Goal: Task Accomplishment & Management: Manage account settings

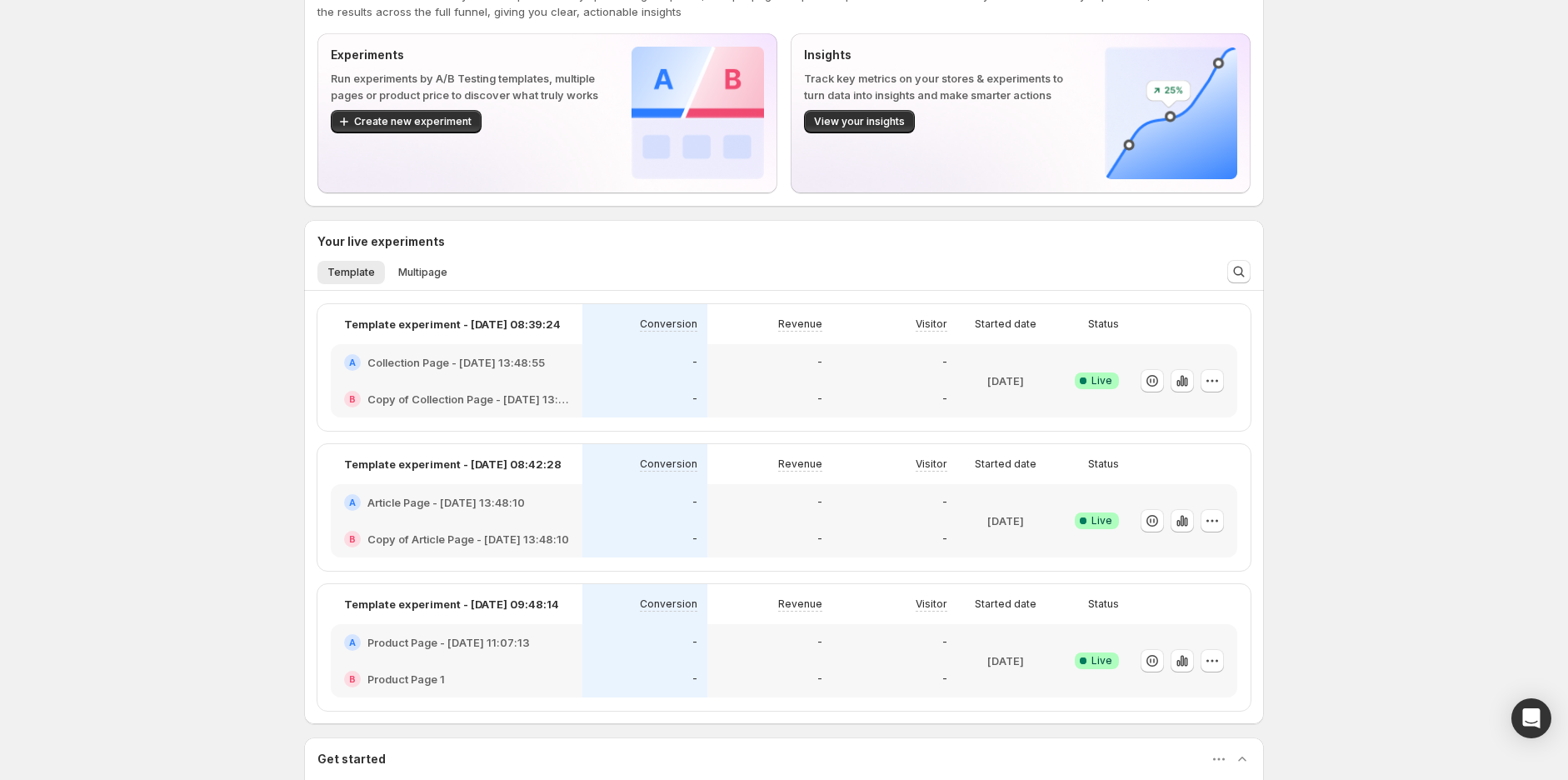
scroll to position [92, 0]
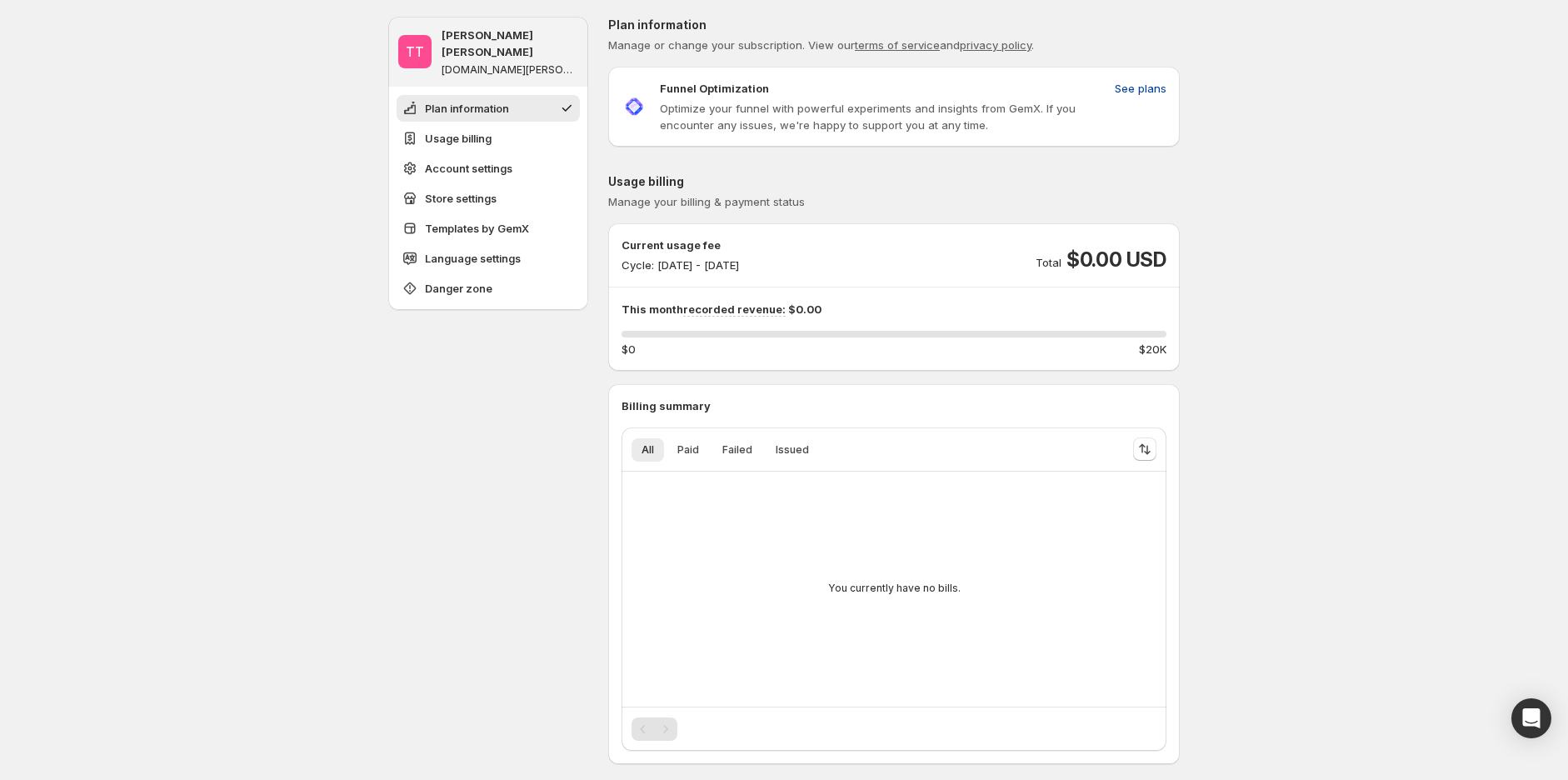
click at [1155, 77] on button "See plans" at bounding box center [1141, 88] width 72 height 27
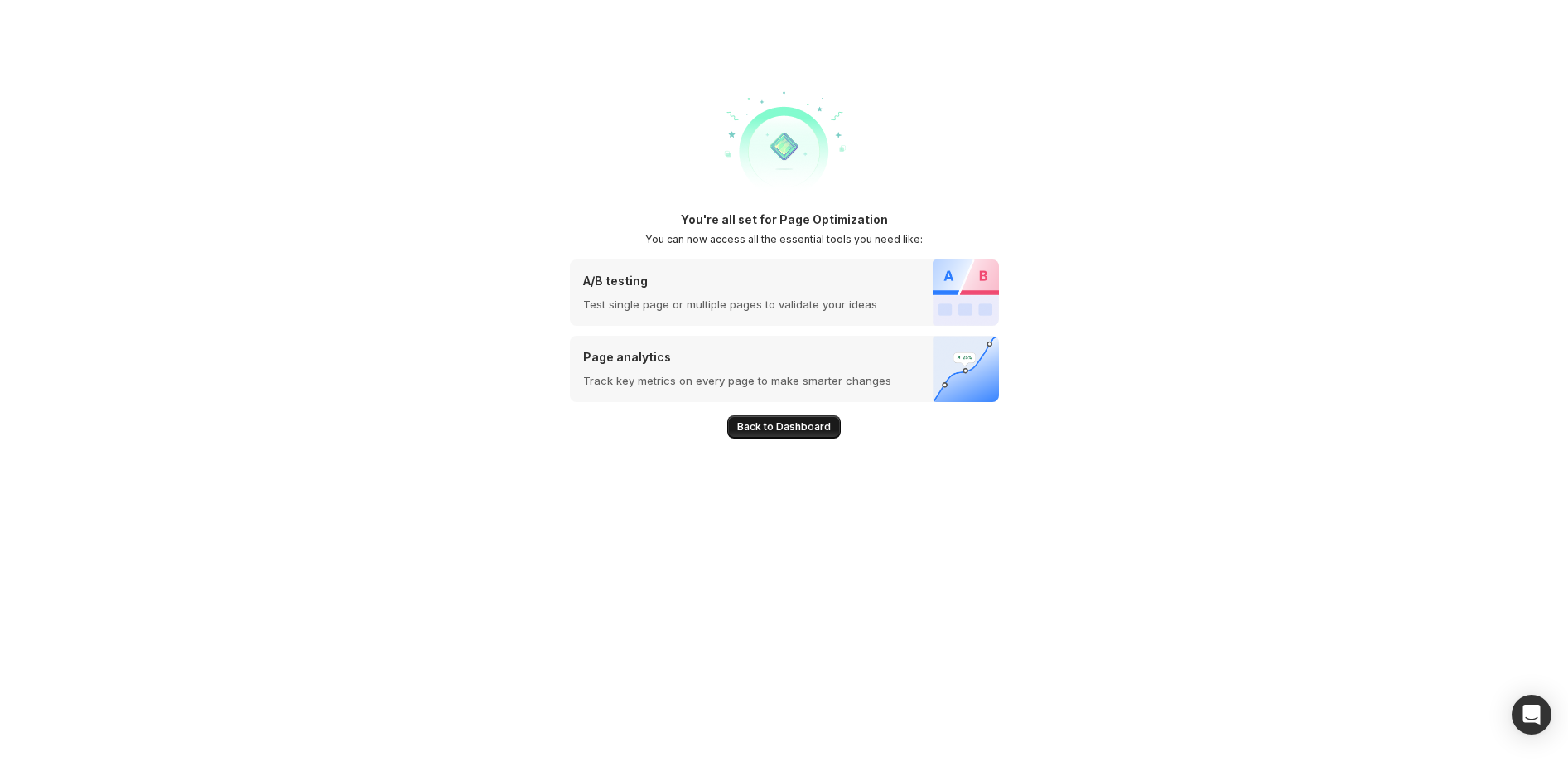
click at [774, 425] on span "Back to Dashboard" at bounding box center [784, 427] width 94 height 13
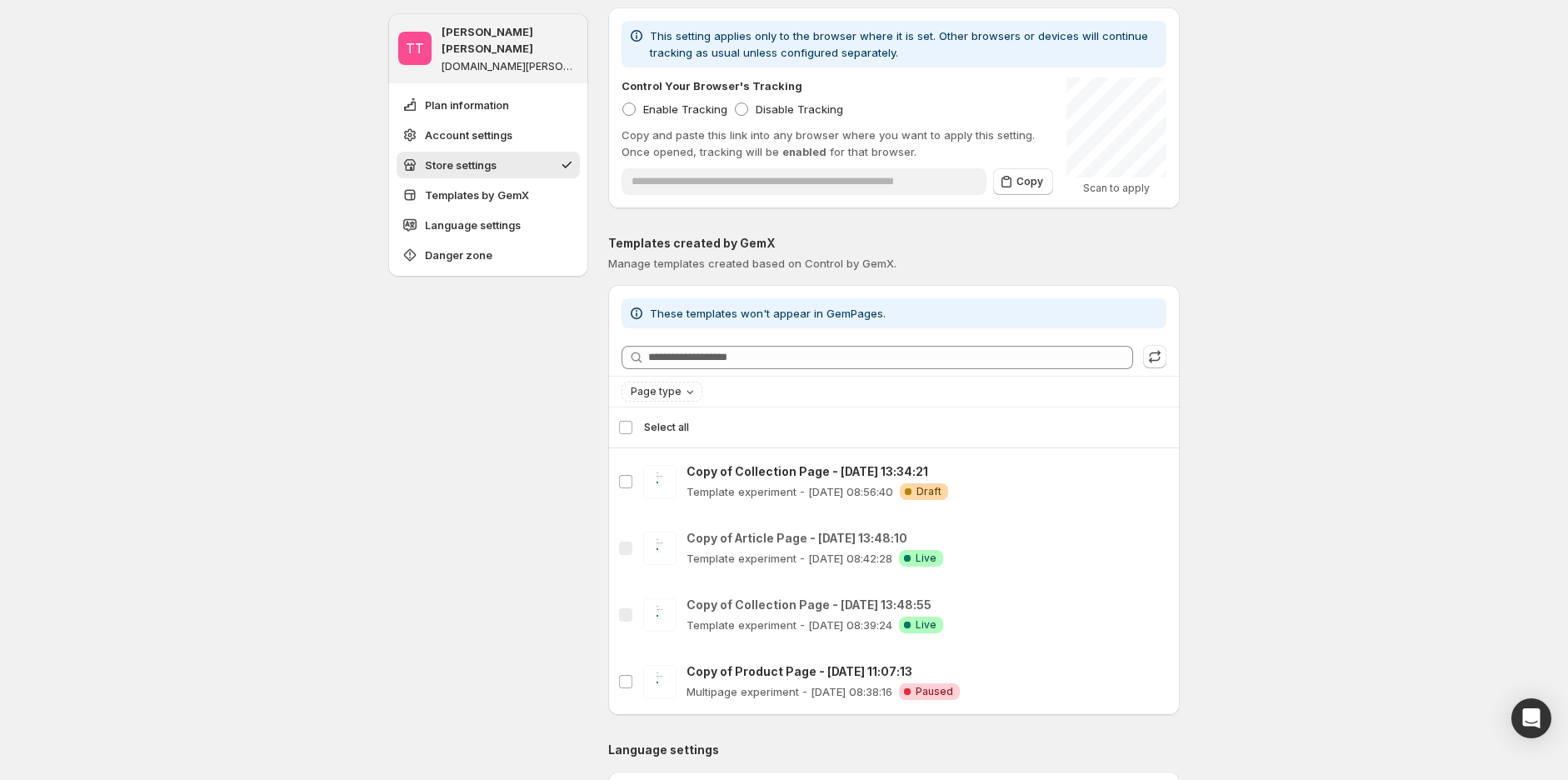
scroll to position [833, 0]
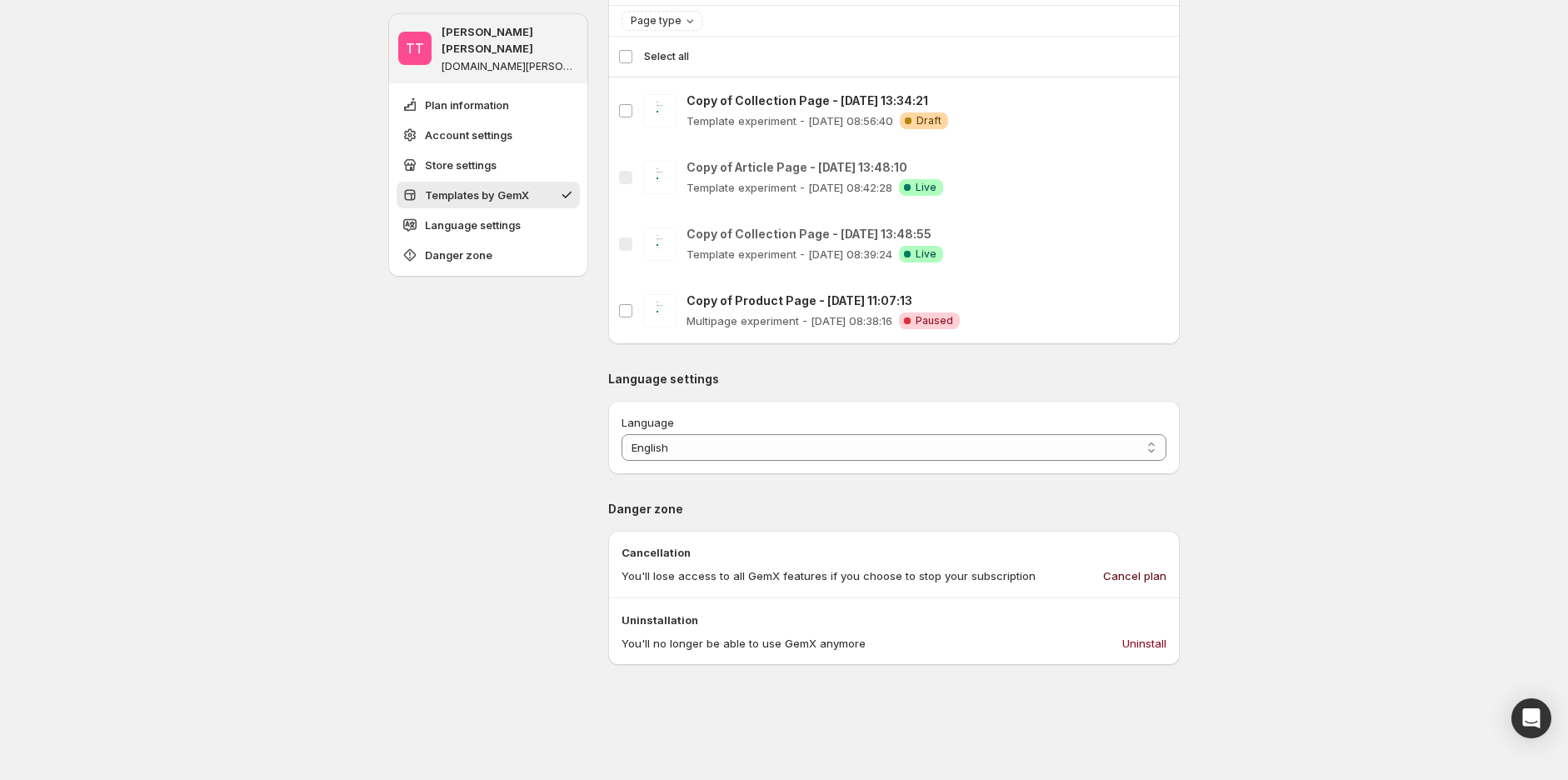
click at [1167, 571] on span "Cancel plan" at bounding box center [1135, 576] width 63 height 17
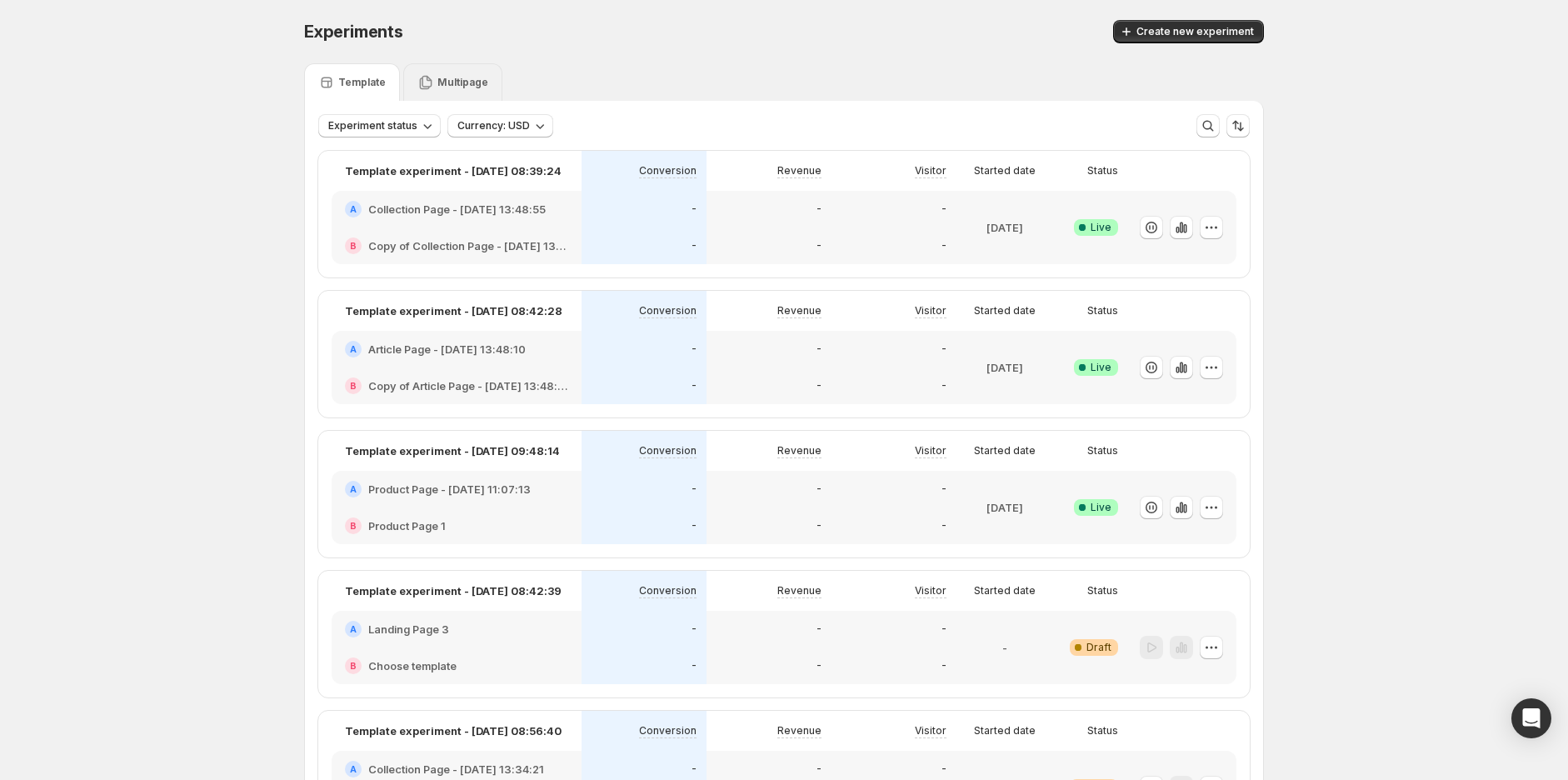
click at [430, 76] on icon at bounding box center [426, 82] width 17 height 17
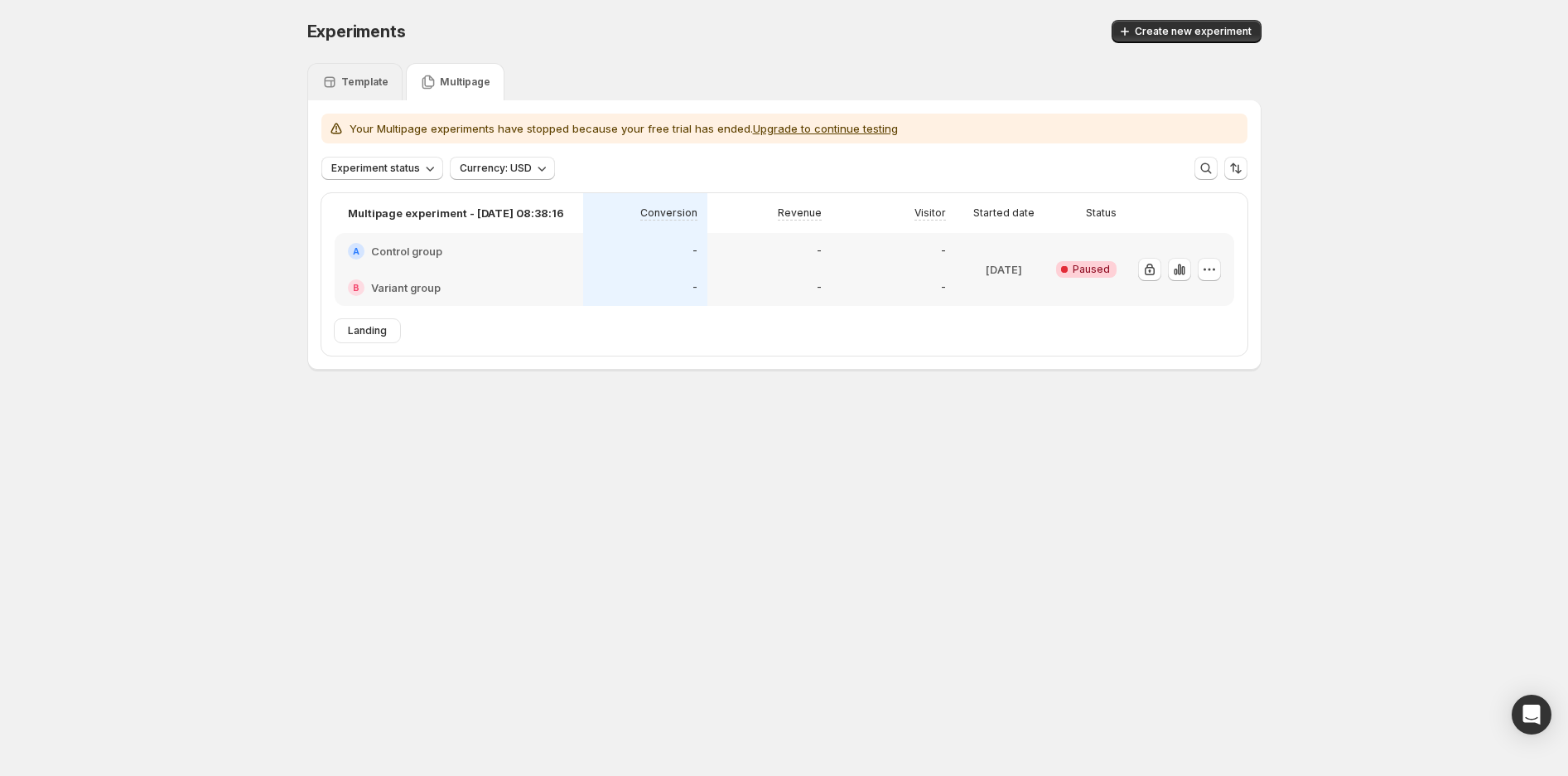
click at [363, 96] on div "Template" at bounding box center [354, 82] width 96 height 37
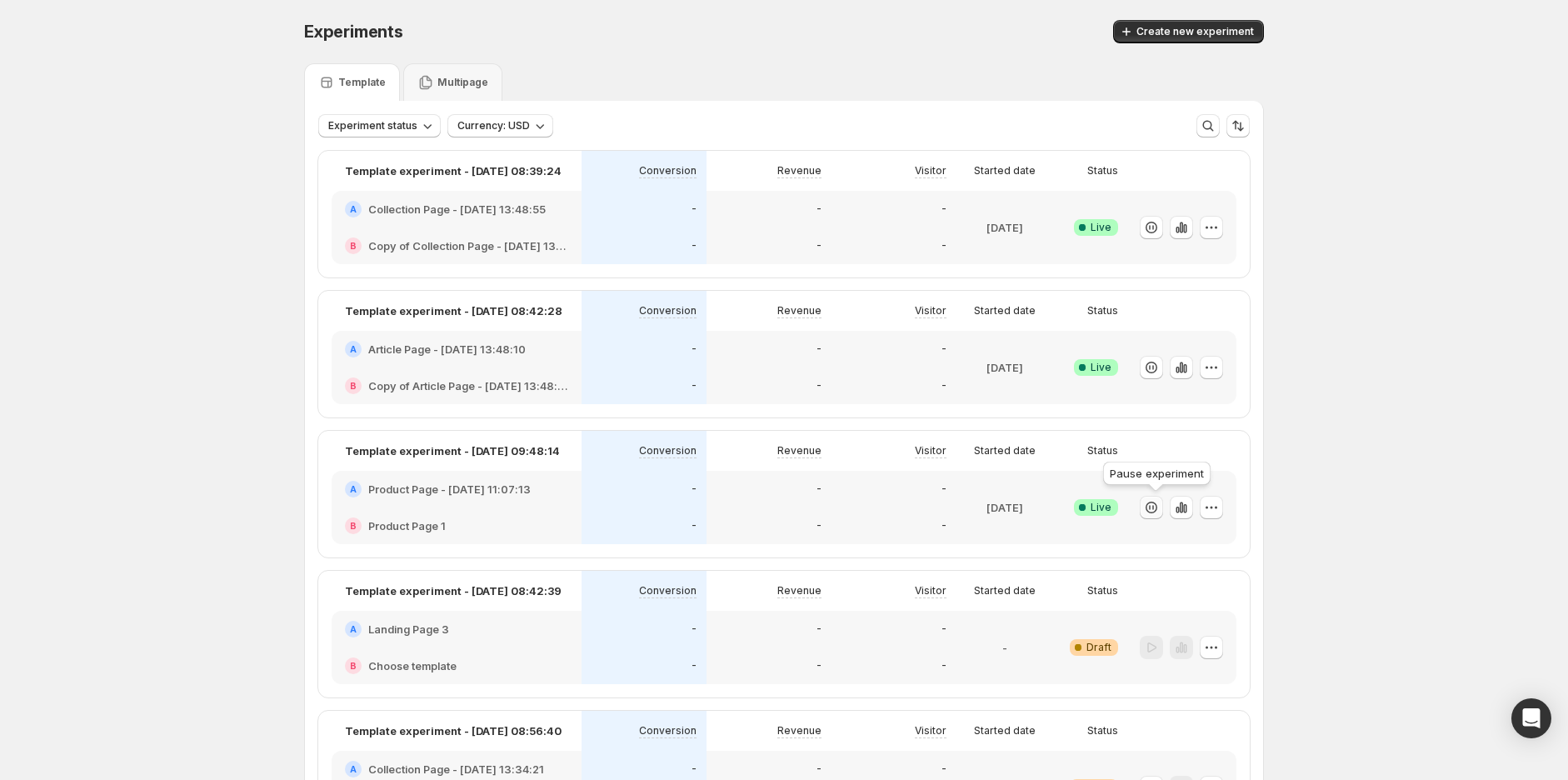
click at [1157, 508] on icon "button" at bounding box center [1152, 508] width 12 height 12
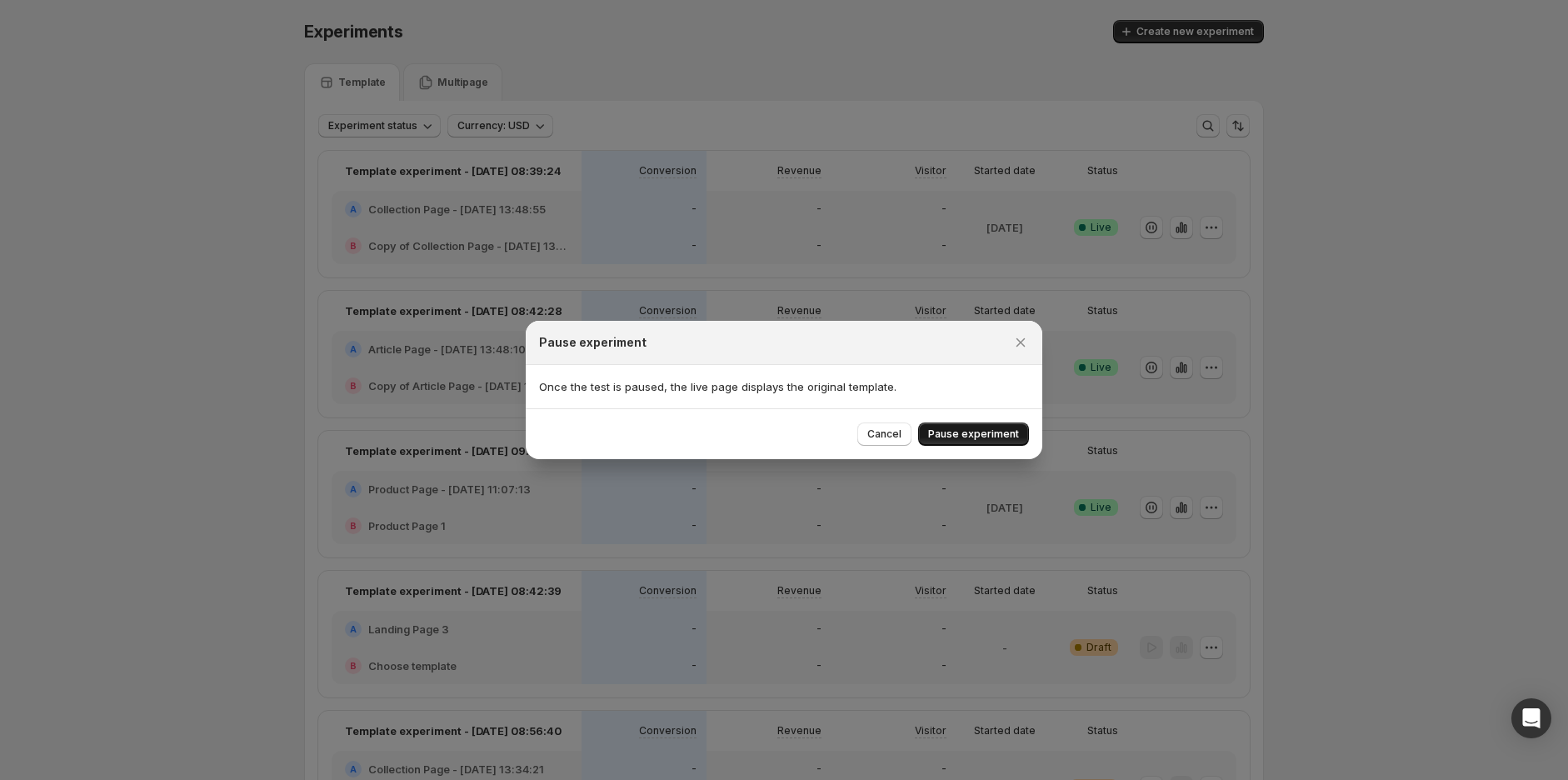
click at [979, 432] on span "Pause experiment" at bounding box center [973, 434] width 91 height 13
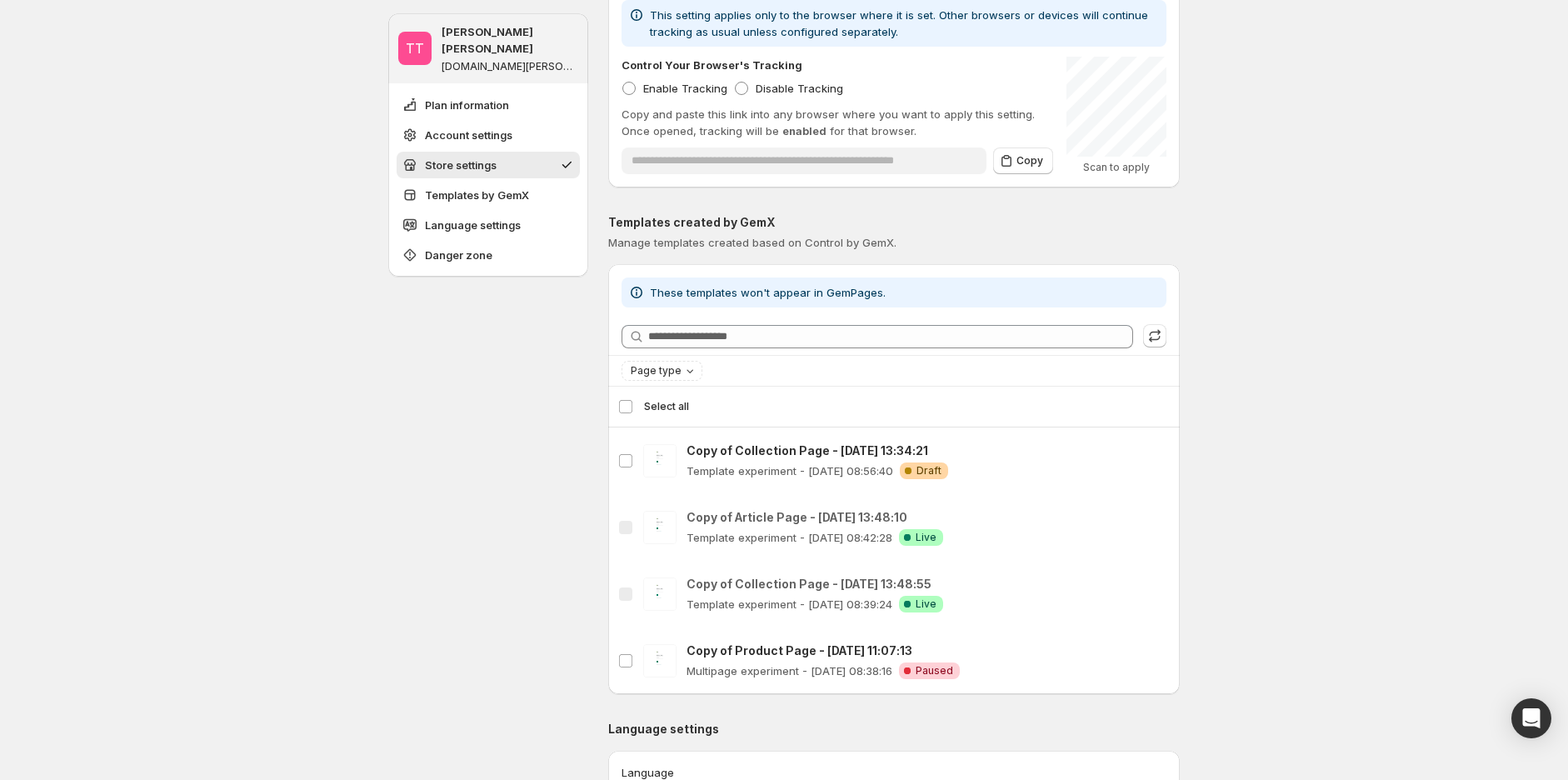
scroll to position [740, 0]
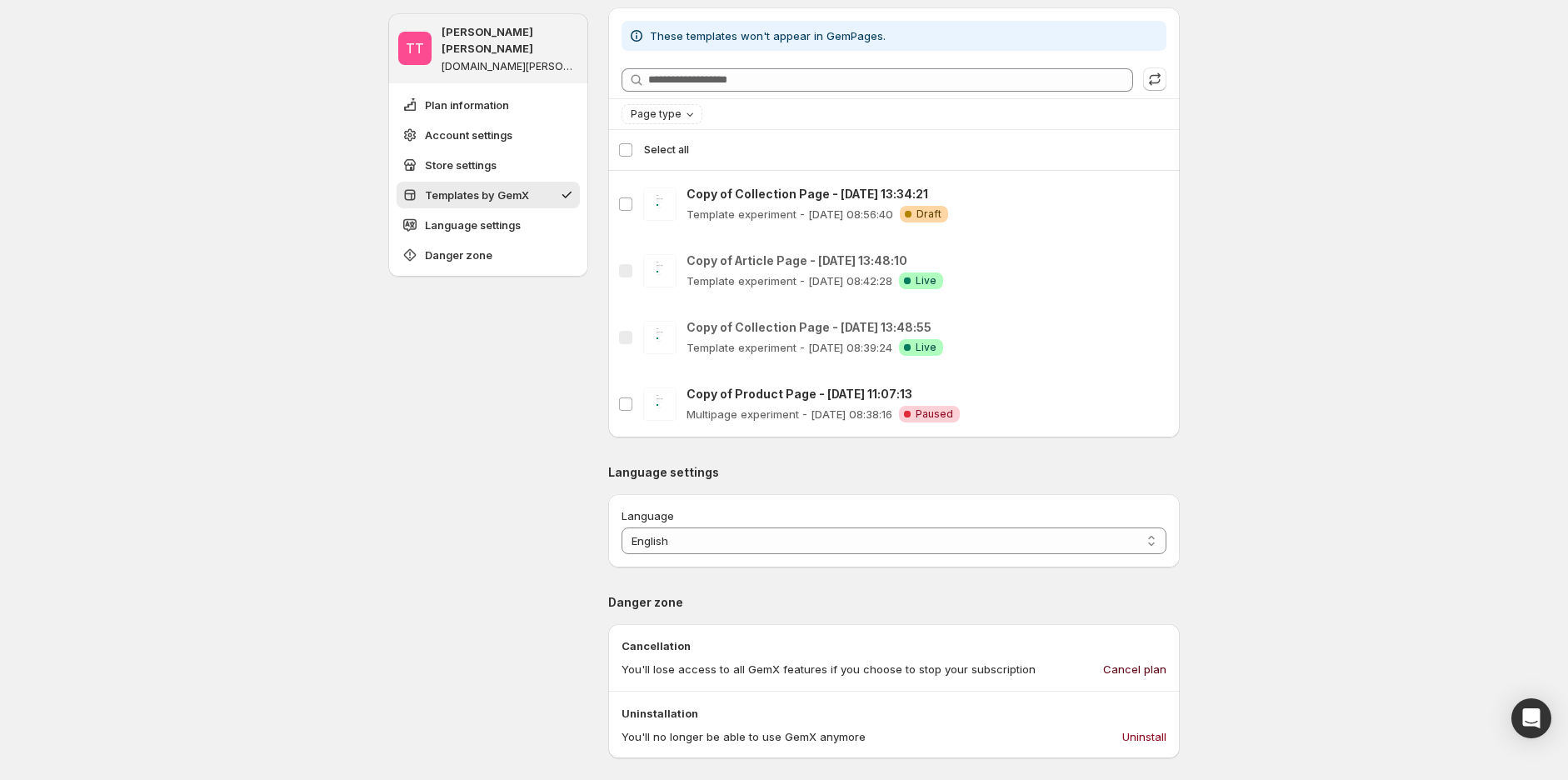
click at [1130, 676] on span "Cancel plan" at bounding box center [1135, 669] width 63 height 17
click at [479, 483] on div "TT Tanya Tanya gemcommerce-stg-tanya.myshopify.com Plan information Account set…" at bounding box center [488, 281] width 200 height 2008
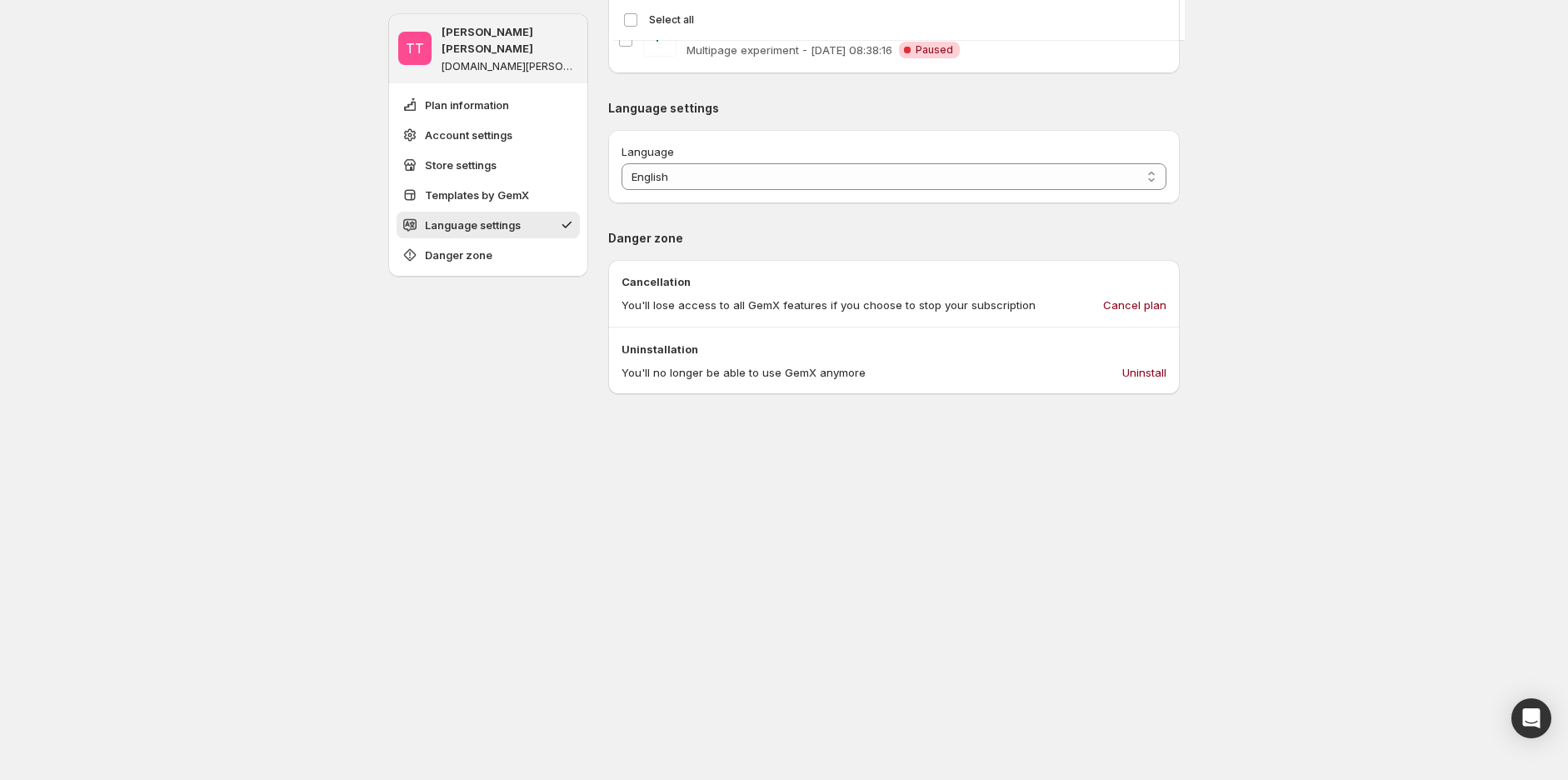
scroll to position [1110, 0]
click at [1142, 365] on span "Uninstall" at bounding box center [1144, 366] width 44 height 17
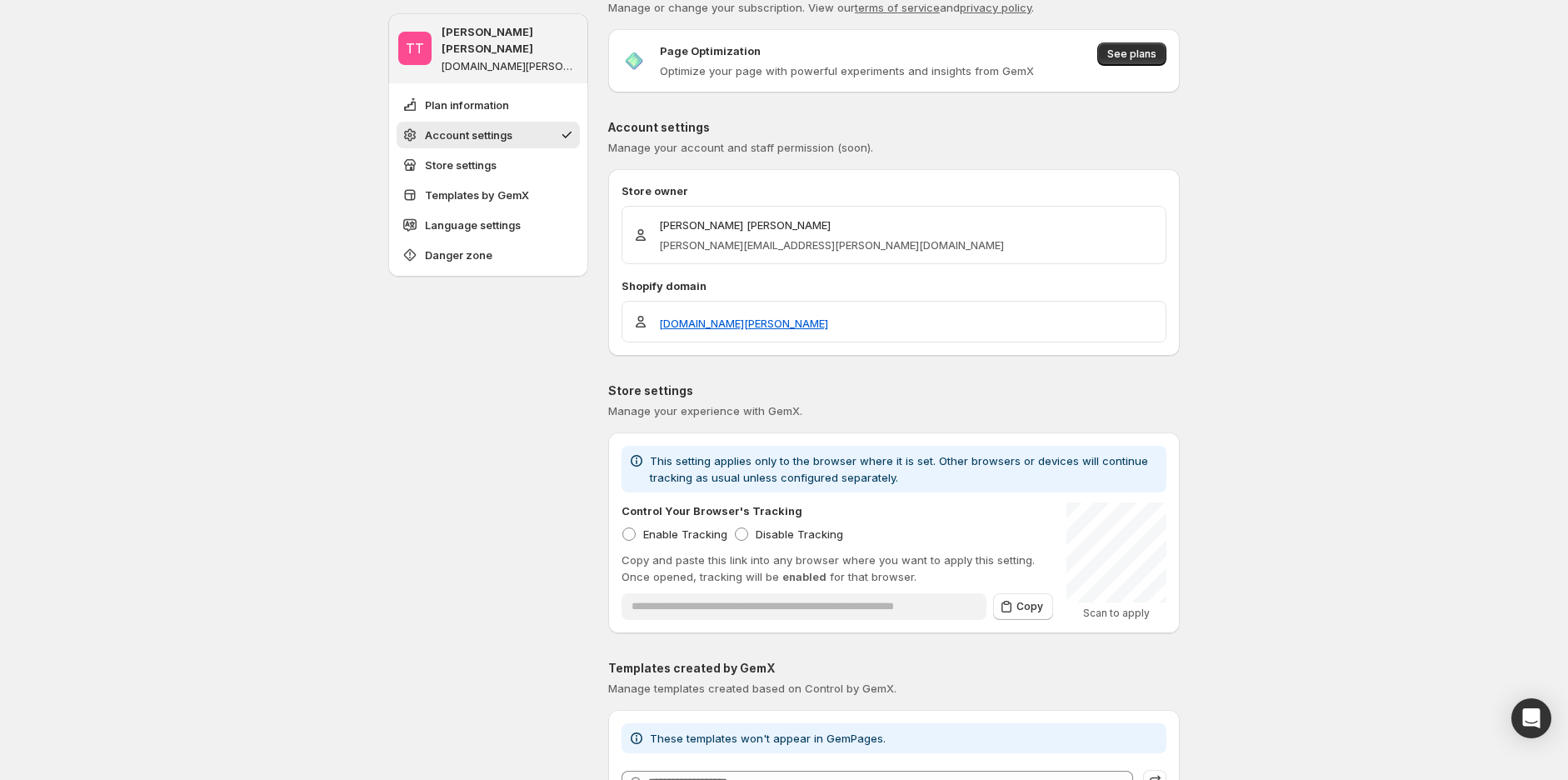
scroll to position [0, 0]
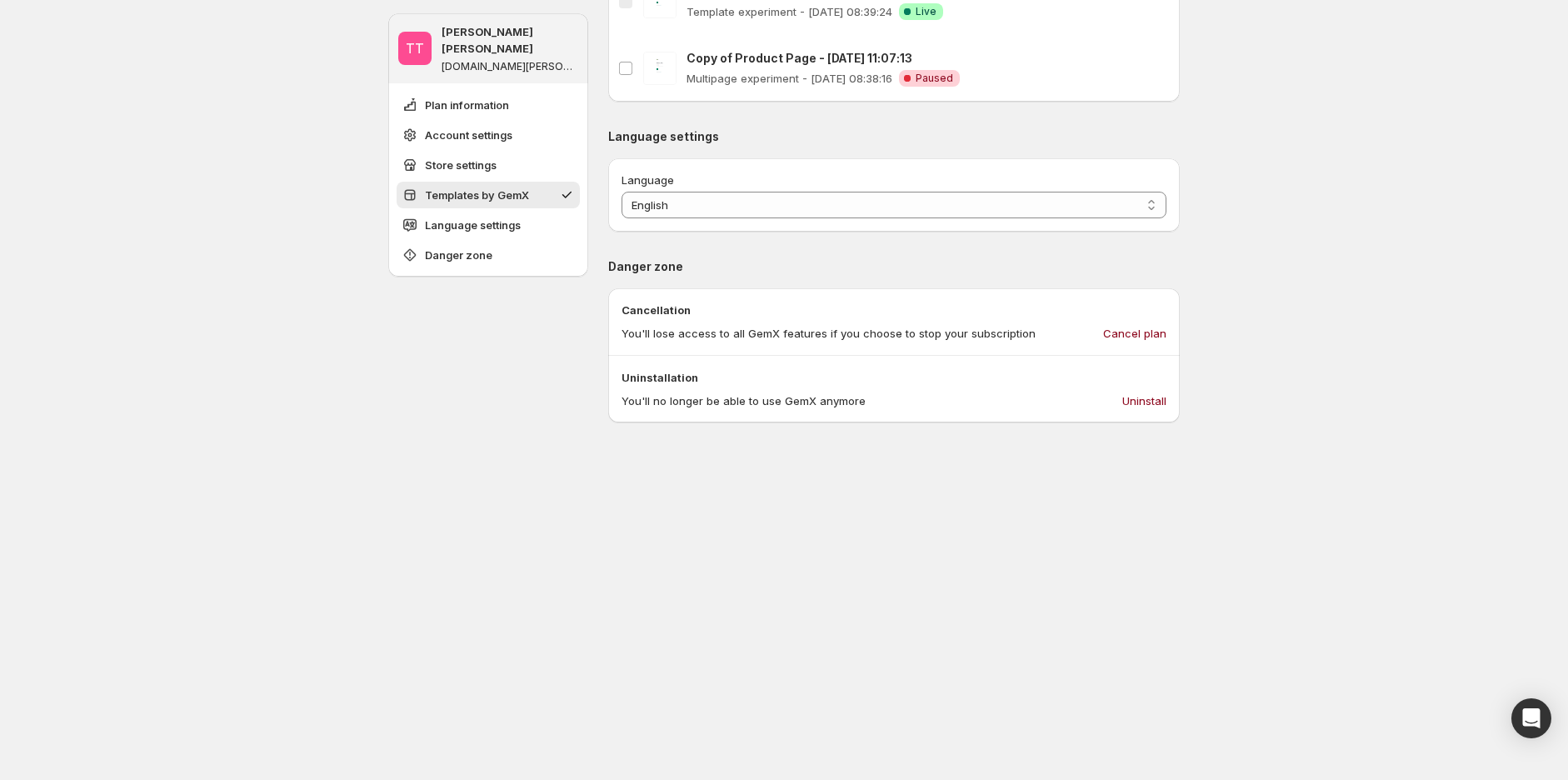
scroll to position [1203, 0]
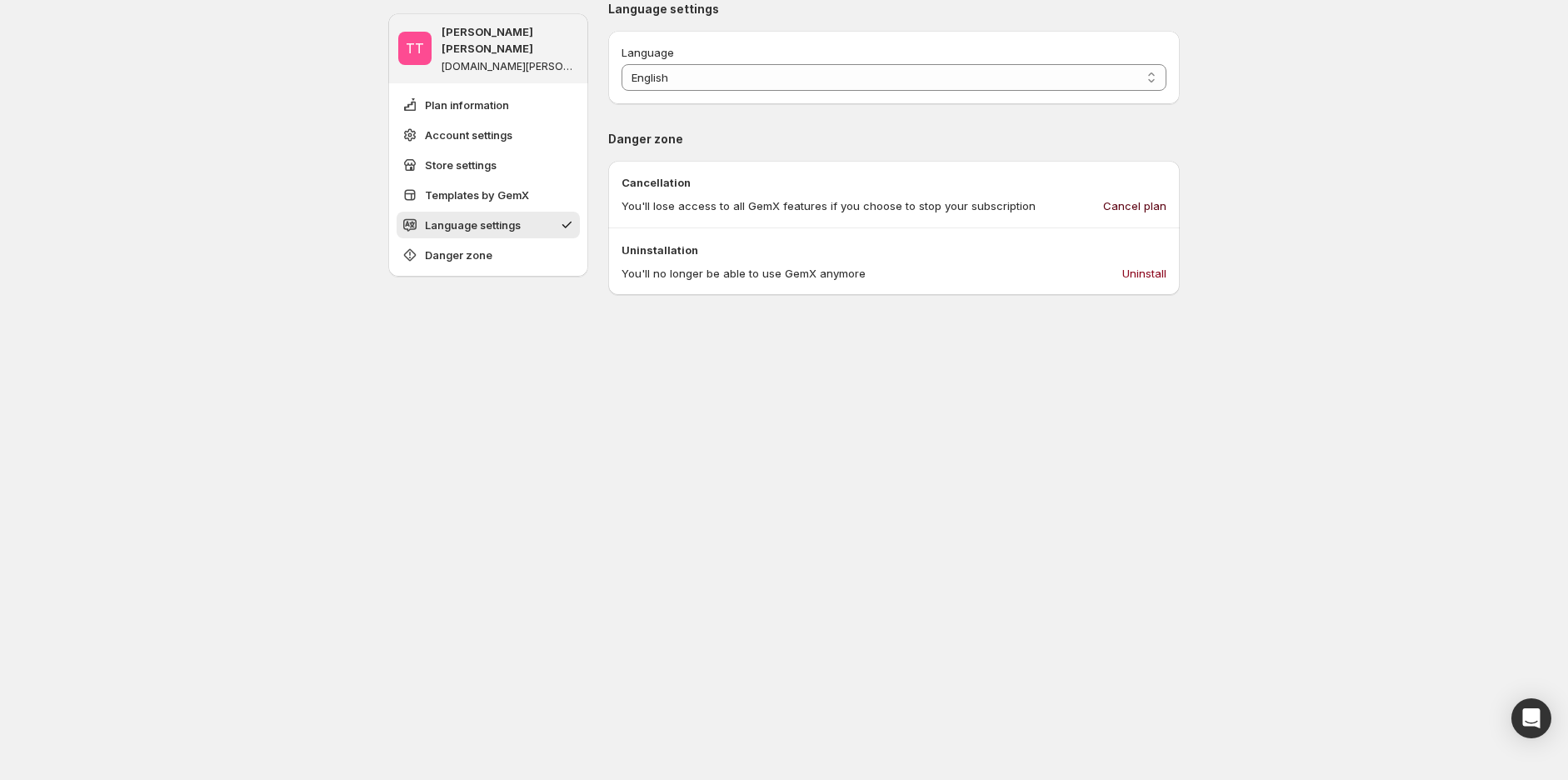
click at [1141, 210] on span "Cancel plan" at bounding box center [1135, 206] width 63 height 17
